Goal: Transaction & Acquisition: Purchase product/service

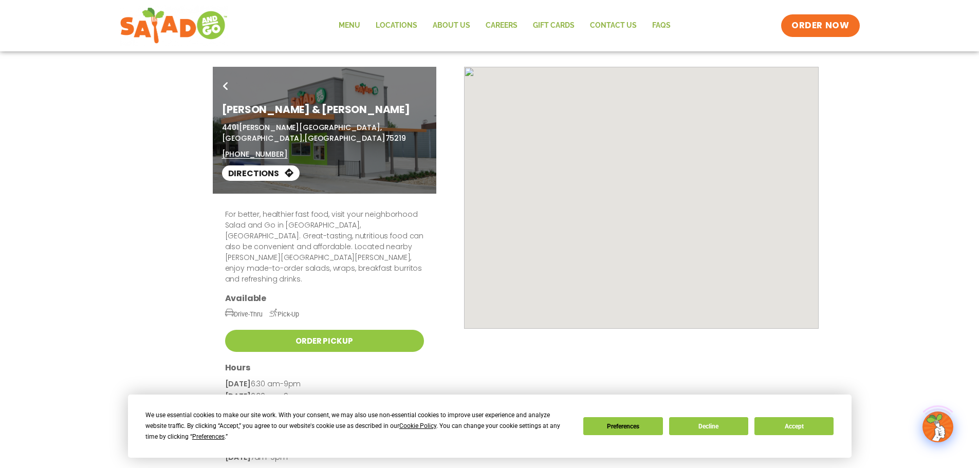
click at [350, 330] on link "Order Pickup" at bounding box center [324, 341] width 199 height 22
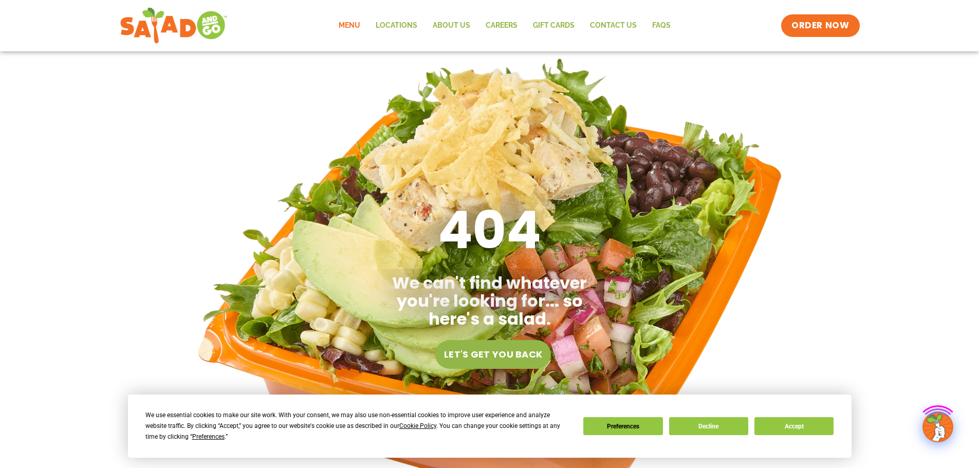
click at [352, 18] on link "Menu" at bounding box center [349, 26] width 37 height 24
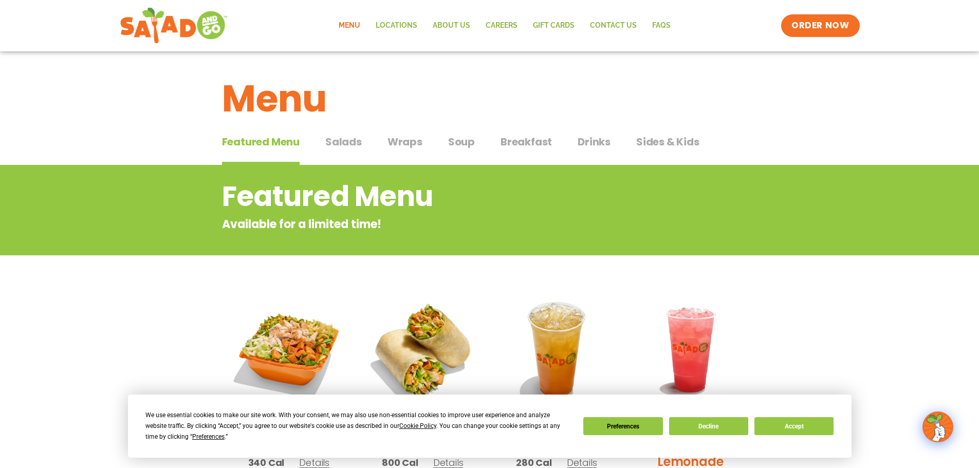
click at [338, 144] on span "Salads" at bounding box center [343, 141] width 36 height 15
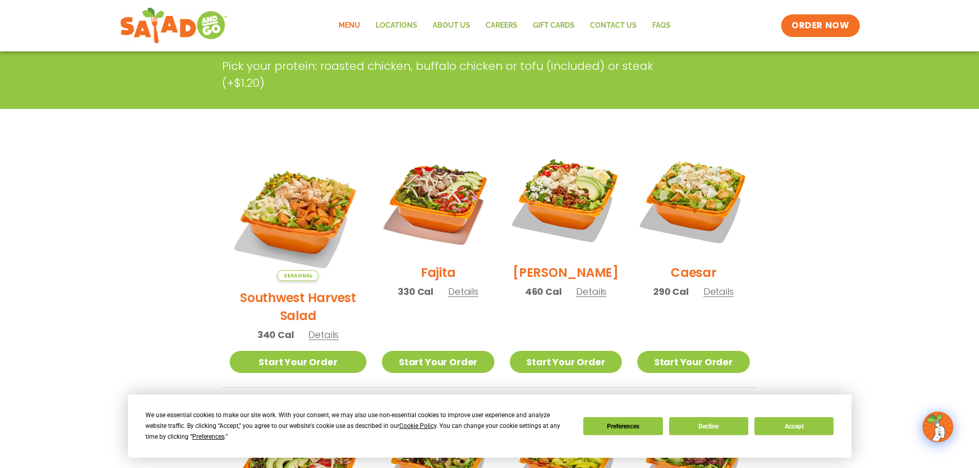
scroll to position [154, 0]
